Goal: Find contact information: Find contact information

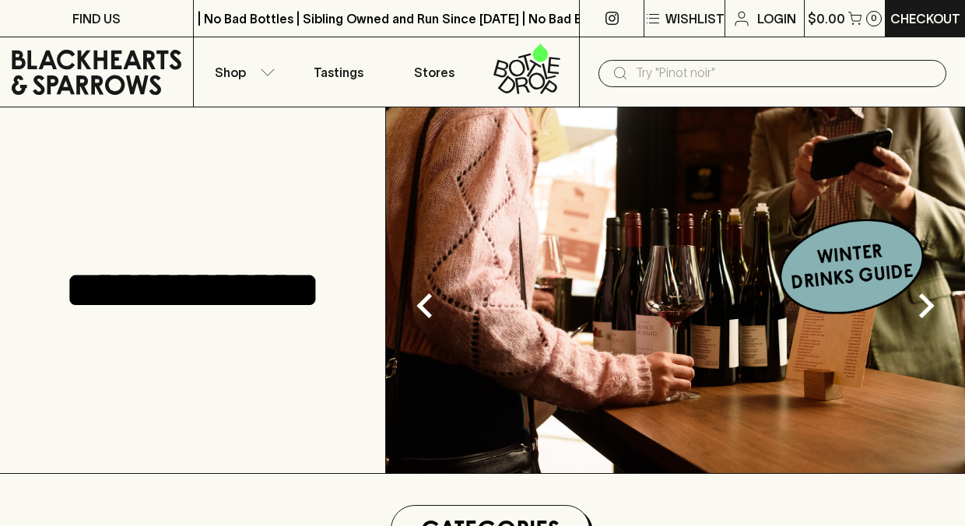
click at [541, 71] on icon at bounding box center [527, 68] width 76 height 51
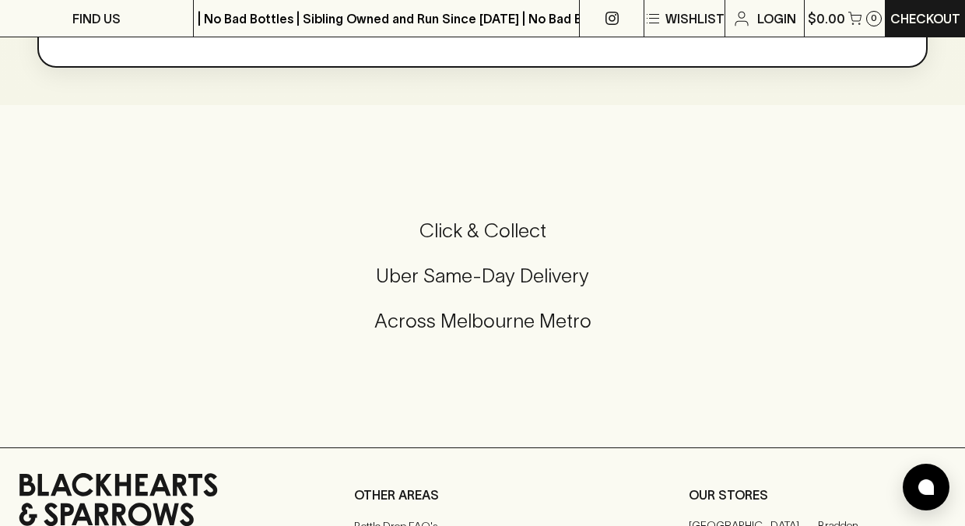
scroll to position [2879, 0]
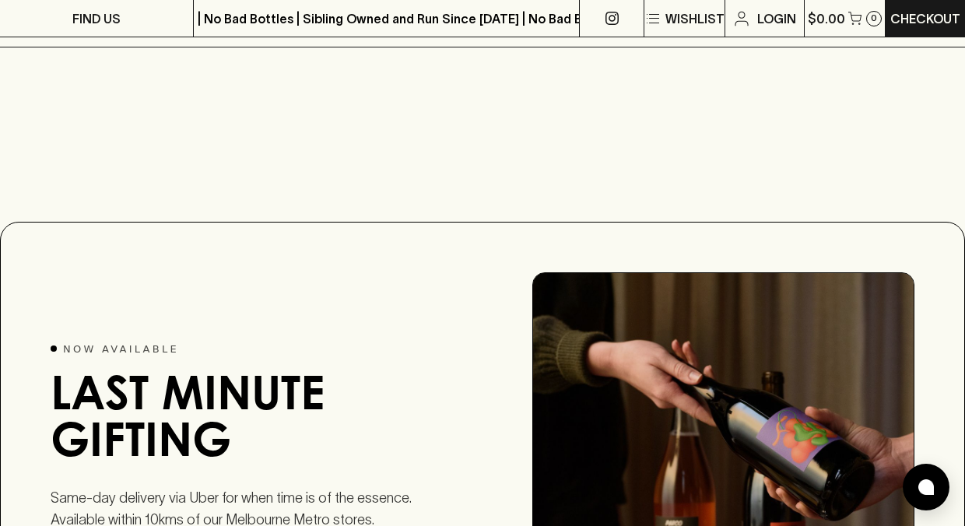
scroll to position [1867, 0]
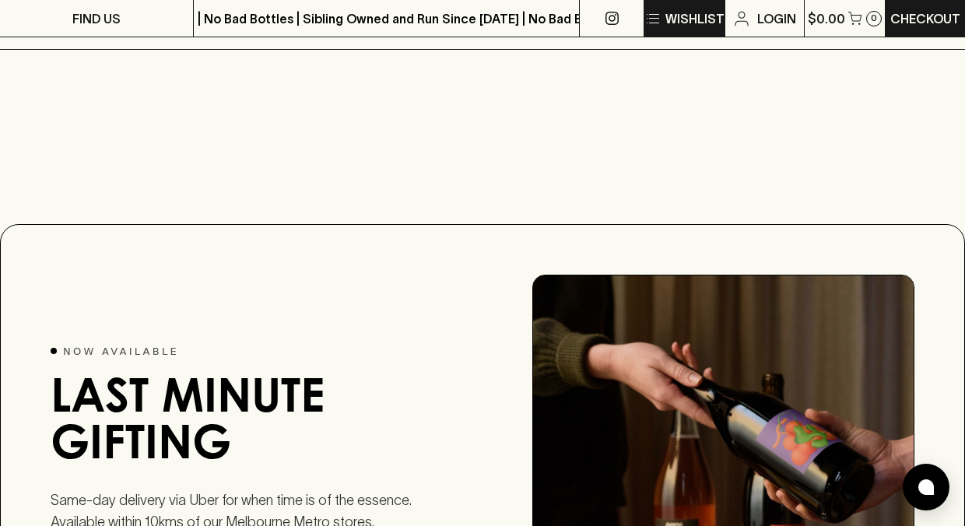
click at [658, 19] on icon "button" at bounding box center [652, 18] width 19 height 19
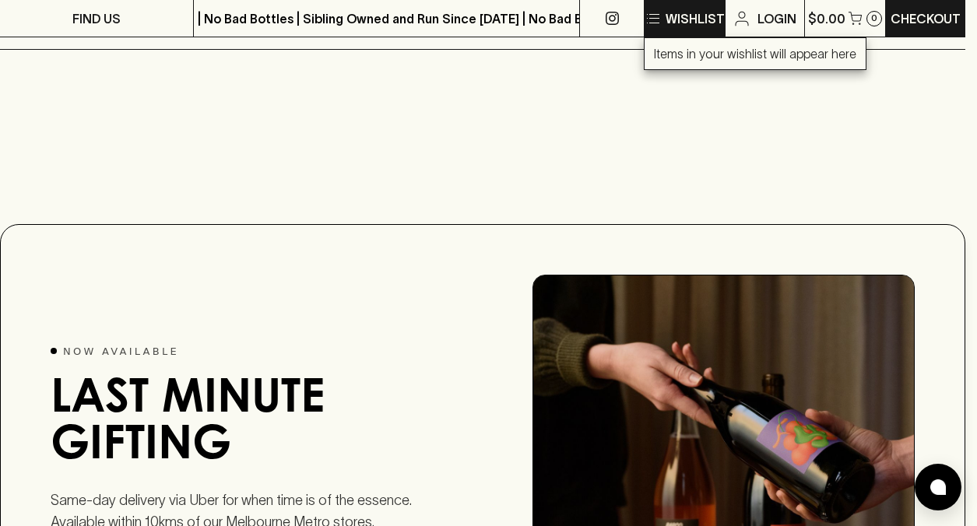
click at [658, 19] on div at bounding box center [488, 263] width 977 height 526
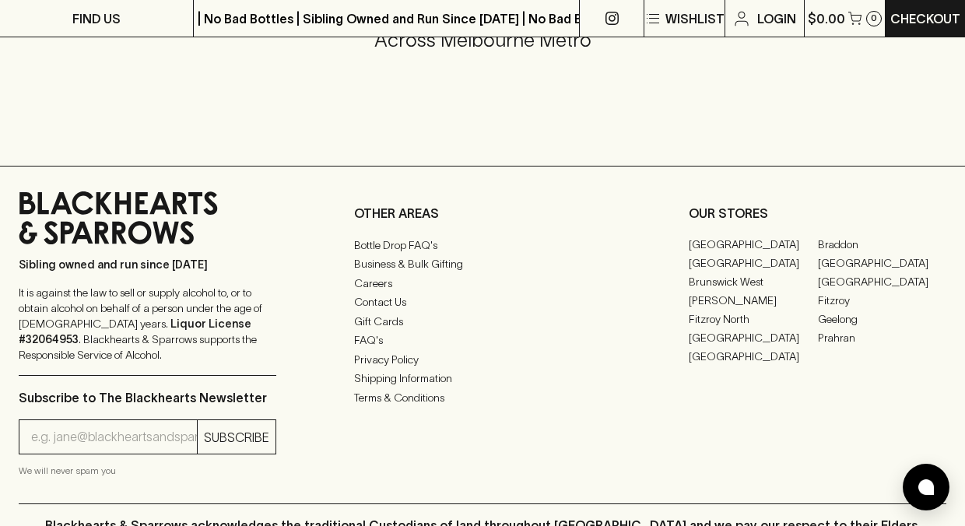
scroll to position [3392, 0]
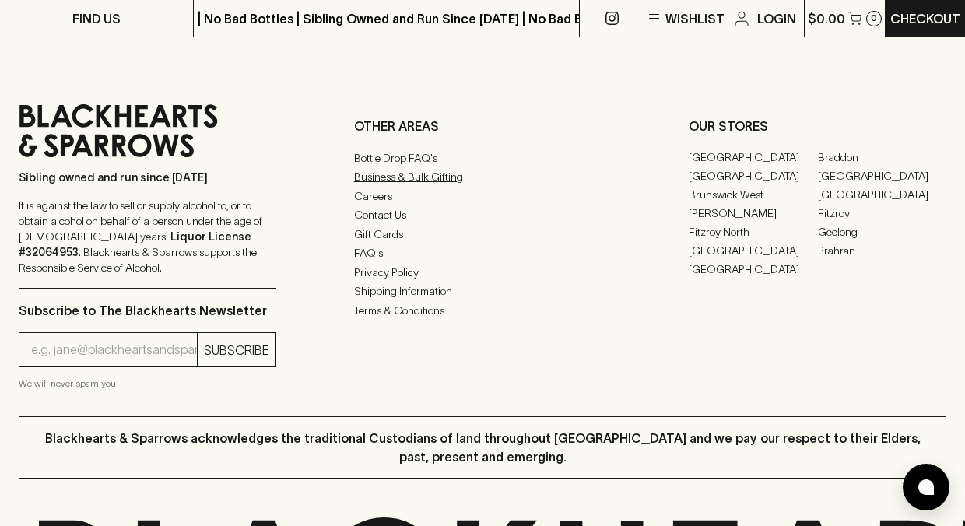
click at [384, 186] on link "Business & Bulk Gifting" at bounding box center [483, 176] width 258 height 19
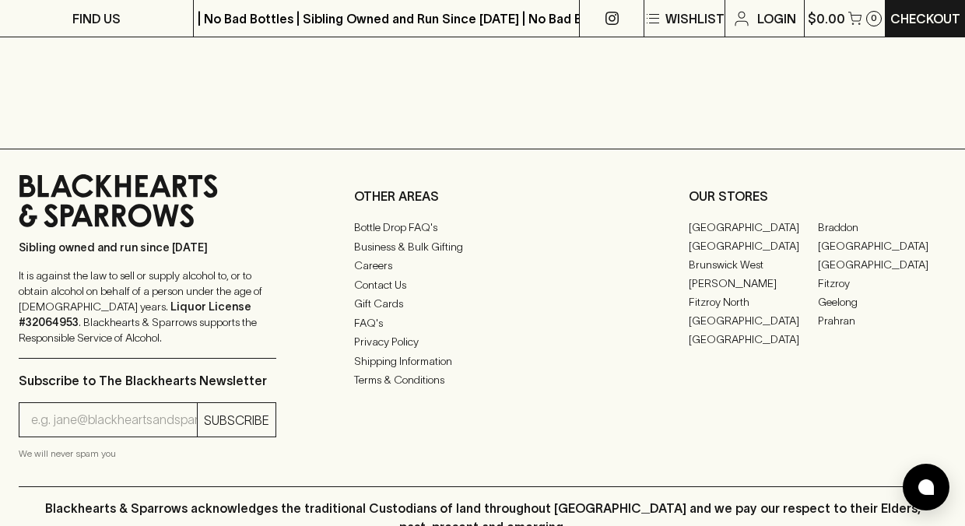
scroll to position [1323, 0]
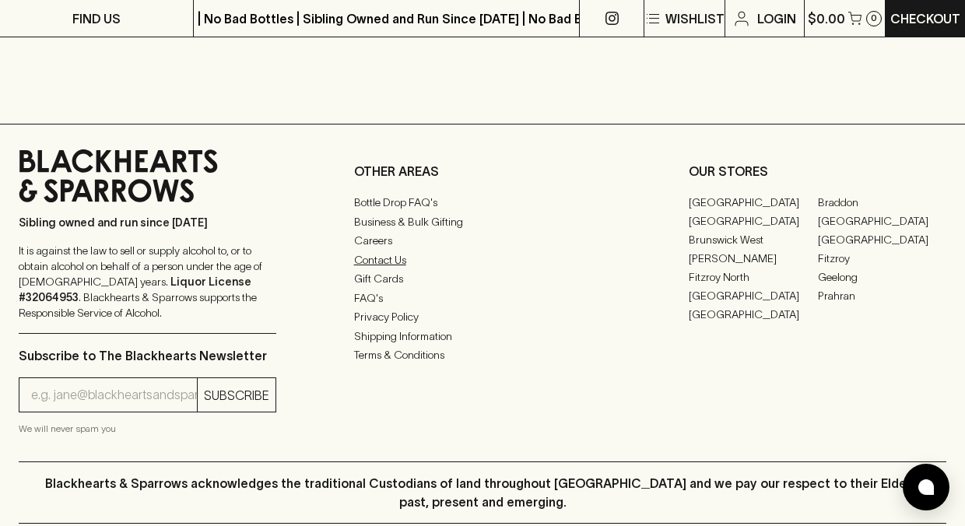
click at [377, 265] on link "Contact Us" at bounding box center [483, 260] width 258 height 19
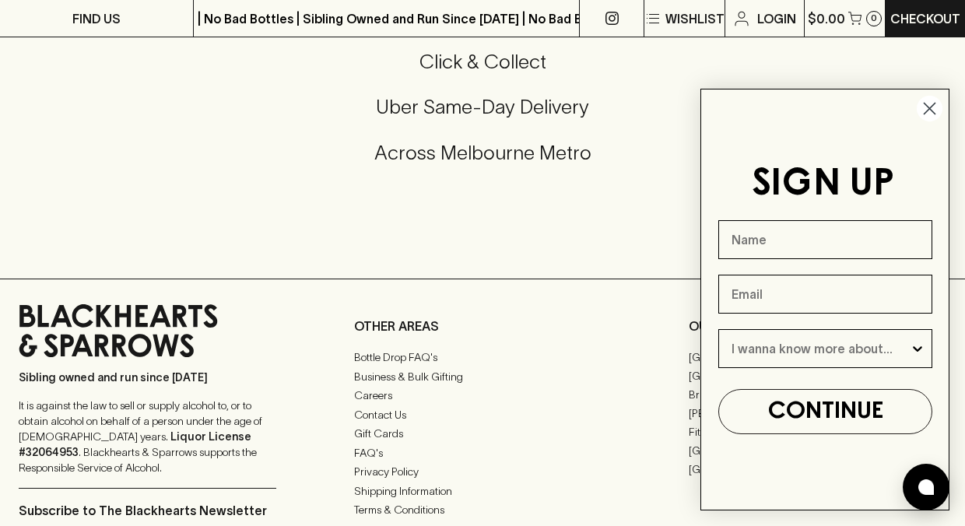
click at [930, 114] on circle "Close dialog" at bounding box center [930, 109] width 26 height 26
